Goal: Navigation & Orientation: Find specific page/section

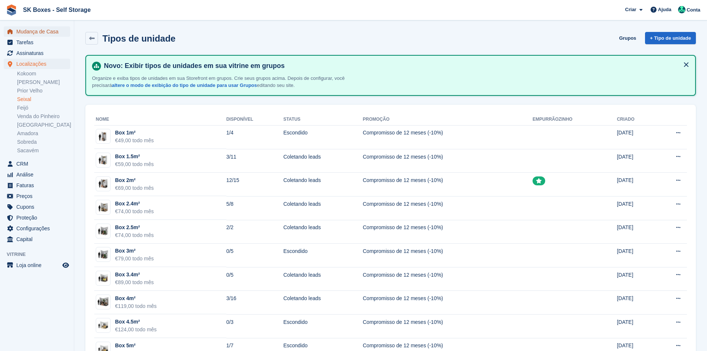
click at [50, 30] on span "Mudança de Casa" at bounding box center [38, 31] width 45 height 10
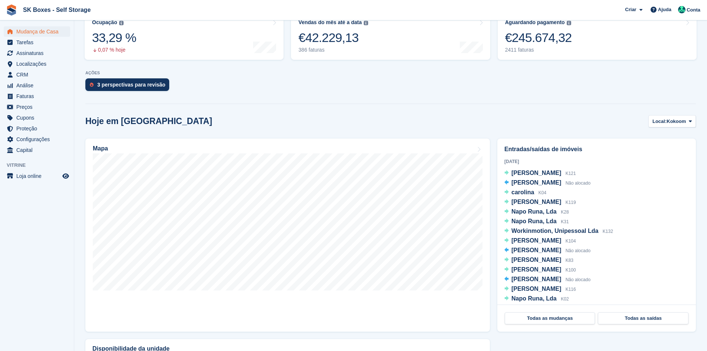
scroll to position [74, 0]
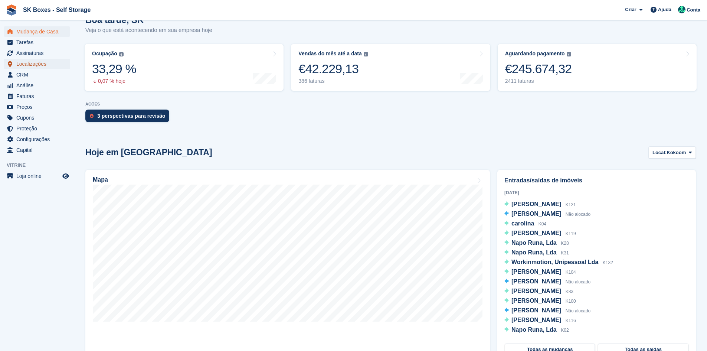
click at [27, 65] on span "Localizações" at bounding box center [38, 64] width 45 height 10
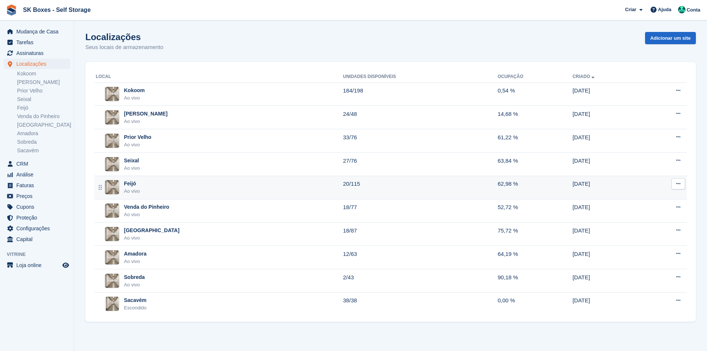
click at [131, 189] on div "Ao vivo" at bounding box center [132, 190] width 16 height 7
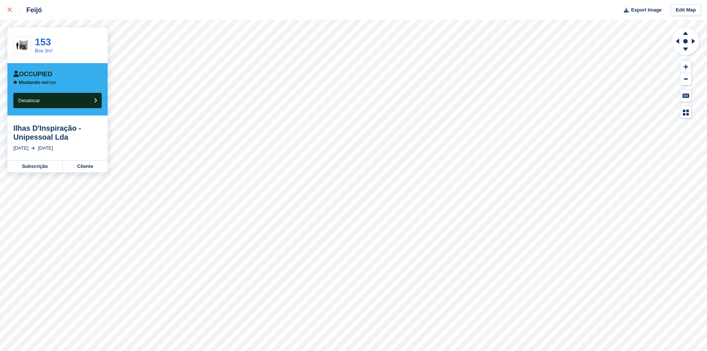
click at [12, 8] on div at bounding box center [13, 10] width 12 height 9
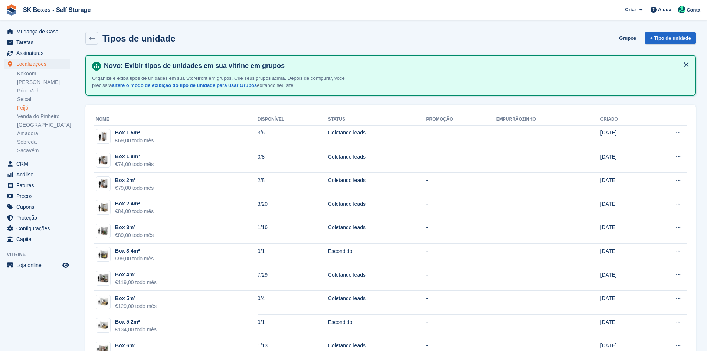
scroll to position [122, 0]
